Goal: Obtain resource: Obtain resource

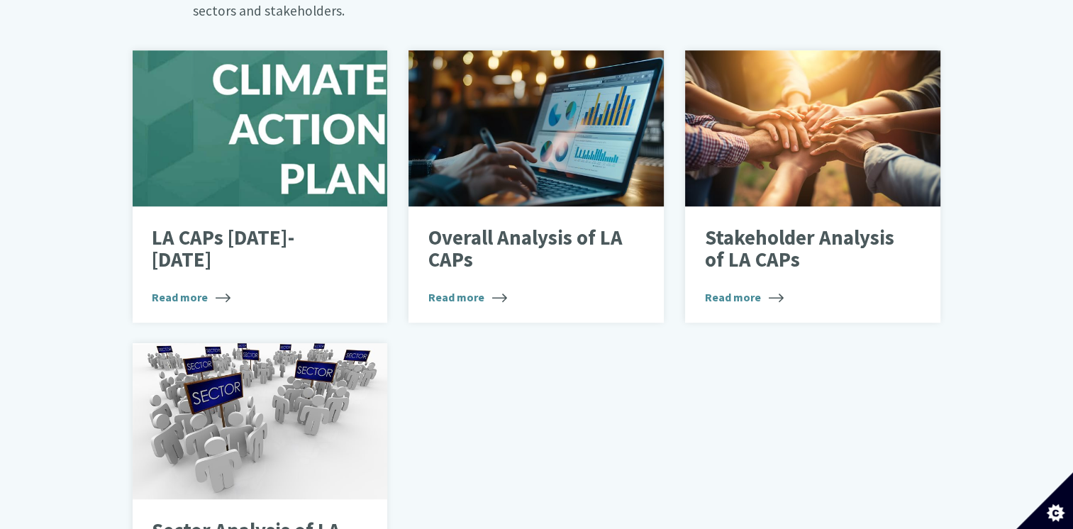
scroll to position [906, 0]
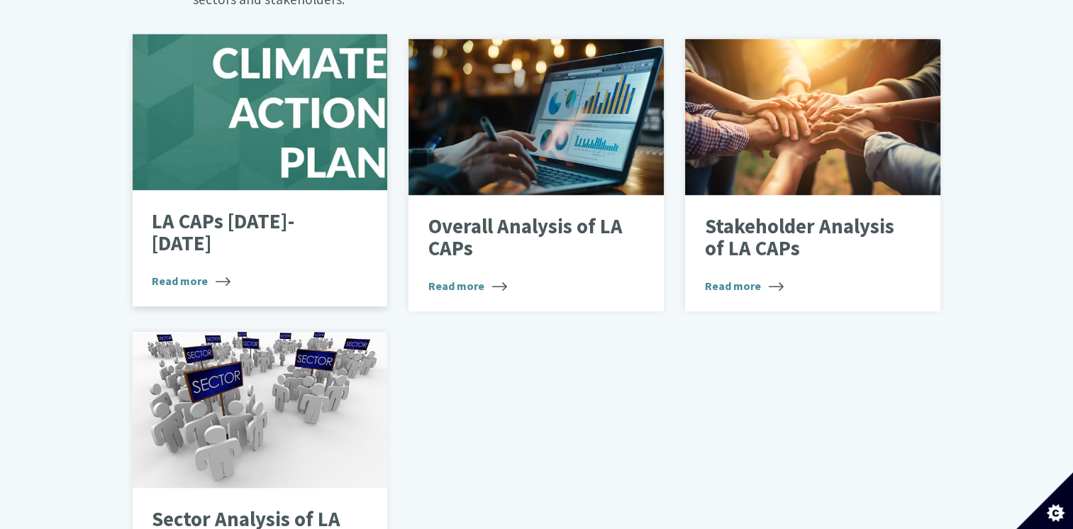
click at [226, 211] on p "LA CAPs [DATE]-[DATE]" at bounding box center [249, 233] width 195 height 45
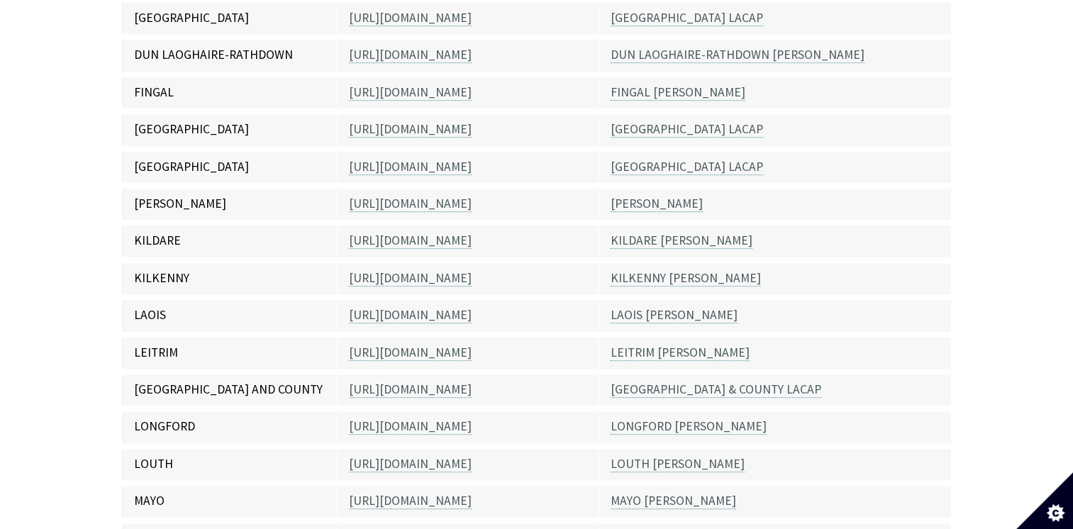
scroll to position [663, 0]
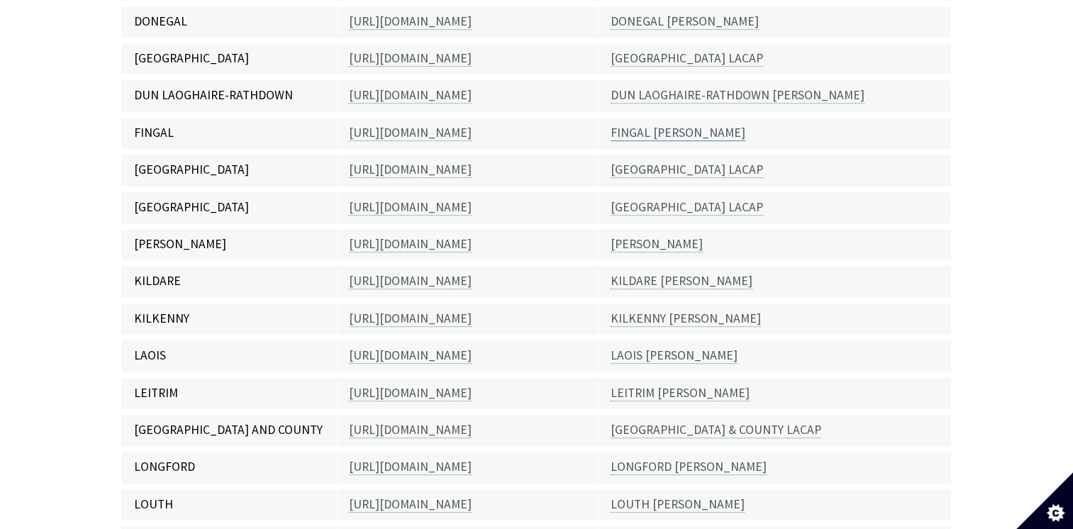
click at [672, 125] on link "FINGAL LACAP" at bounding box center [678, 133] width 135 height 16
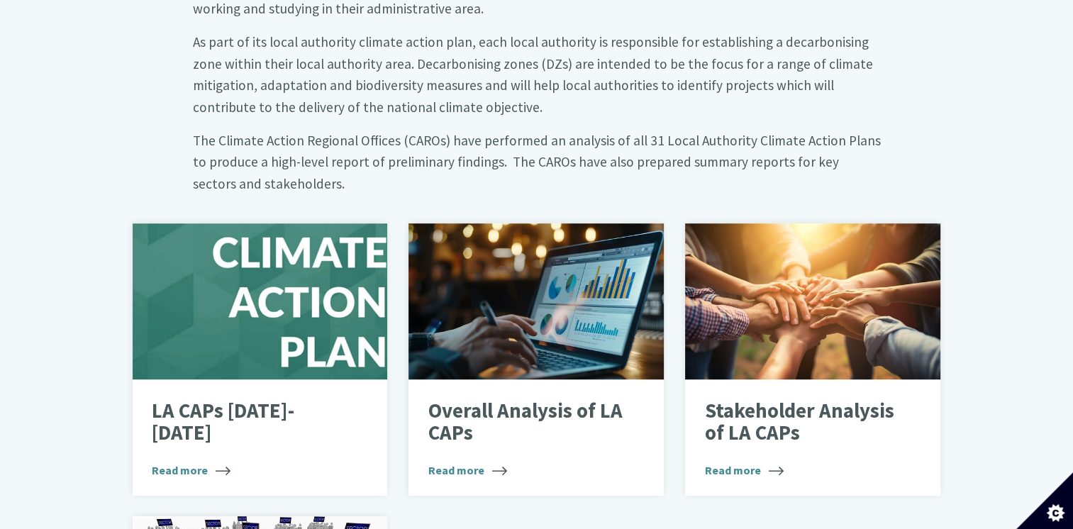
scroll to position [777, 0]
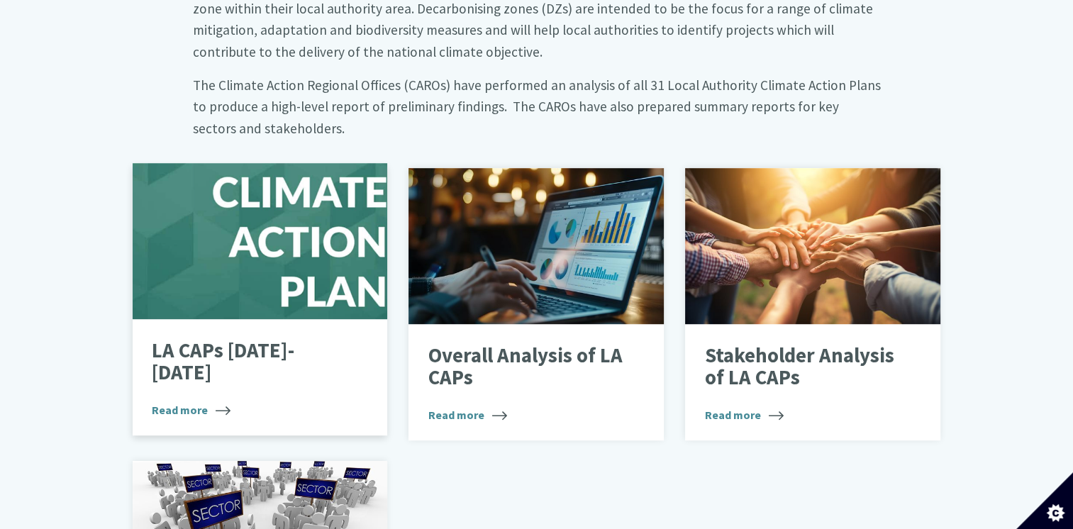
click at [340, 271] on div at bounding box center [260, 241] width 255 height 156
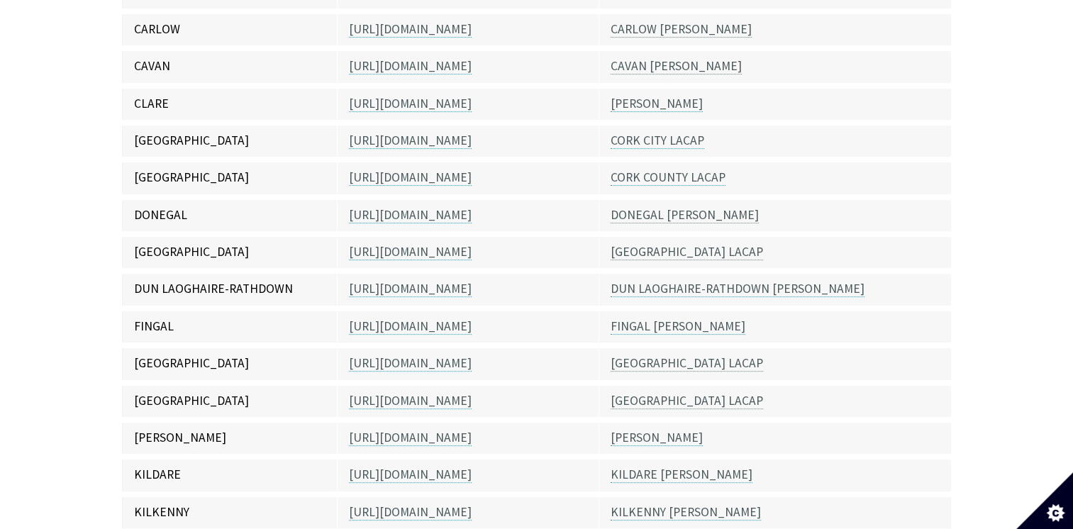
scroll to position [474, 0]
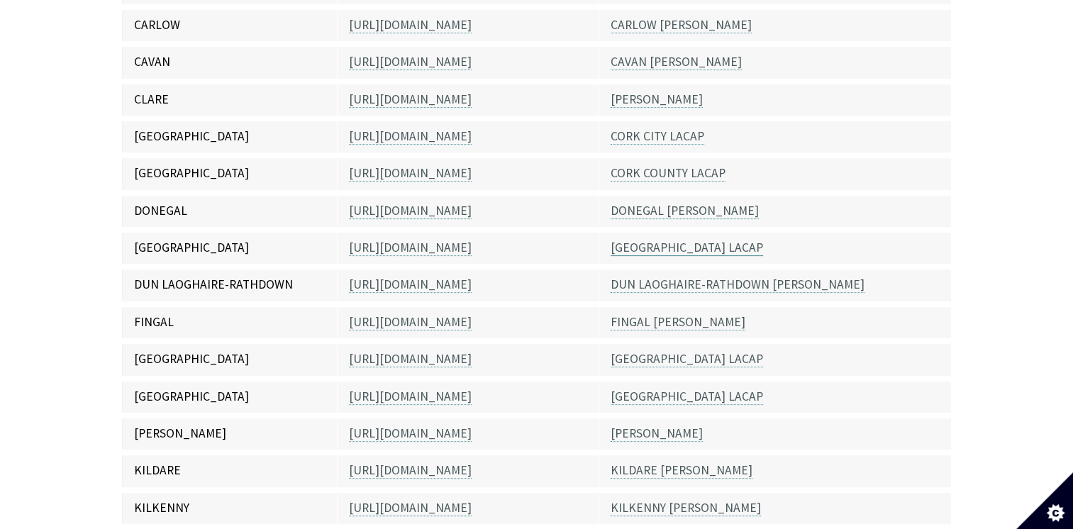
click at [677, 240] on link "DUBLIN CITY LACAP" at bounding box center [687, 248] width 152 height 16
